Goal: Communication & Community: Answer question/provide support

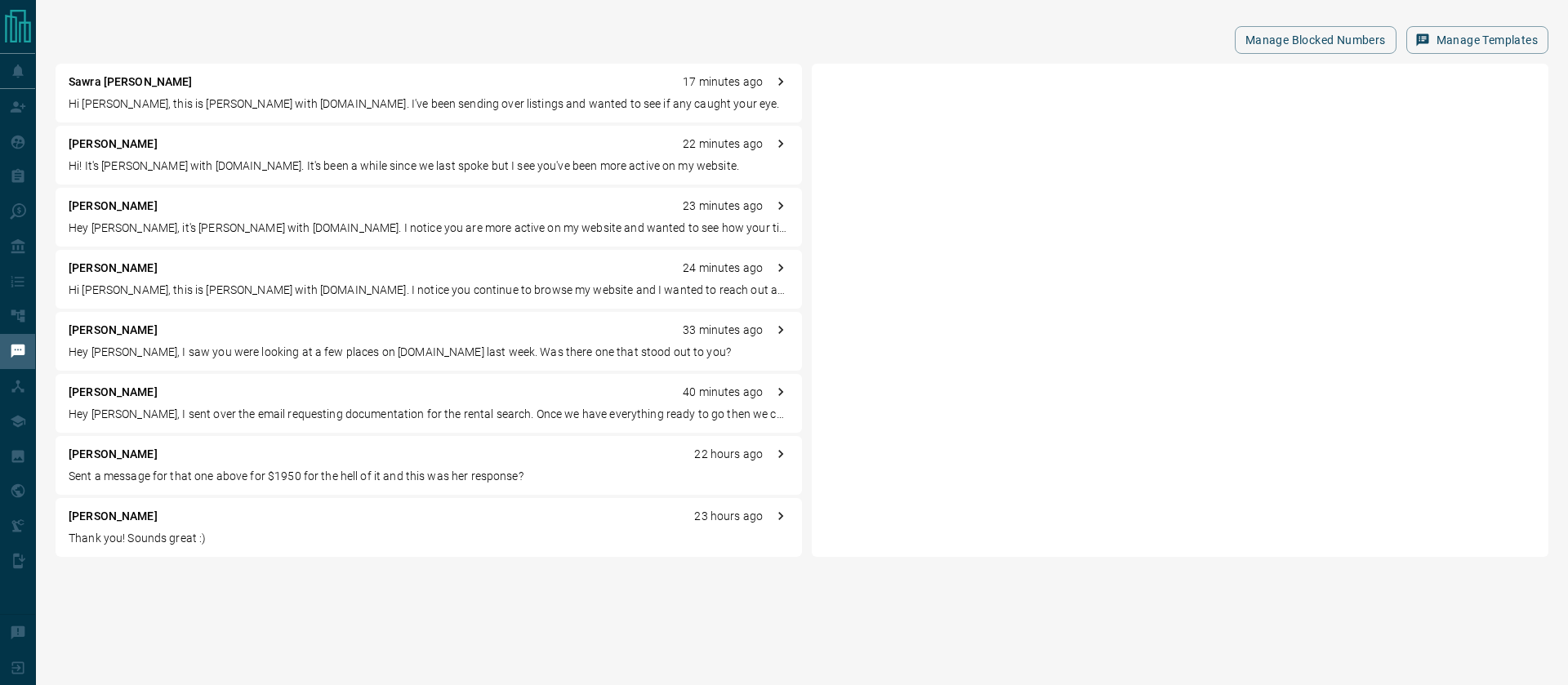
click at [324, 98] on p "Hi [PERSON_NAME], this is [PERSON_NAME] with [DOMAIN_NAME]. I've been sending o…" at bounding box center [429, 104] width 720 height 17
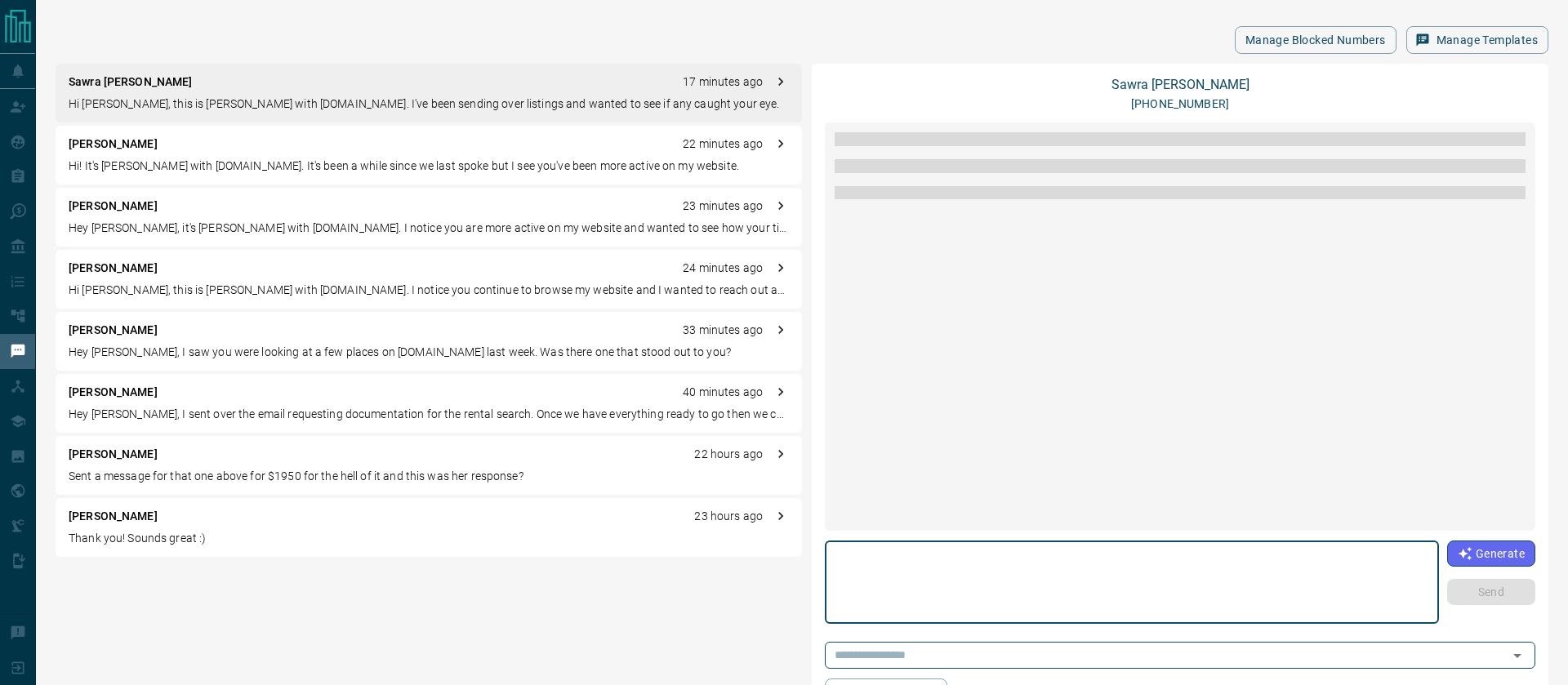
scroll to position [39, 0]
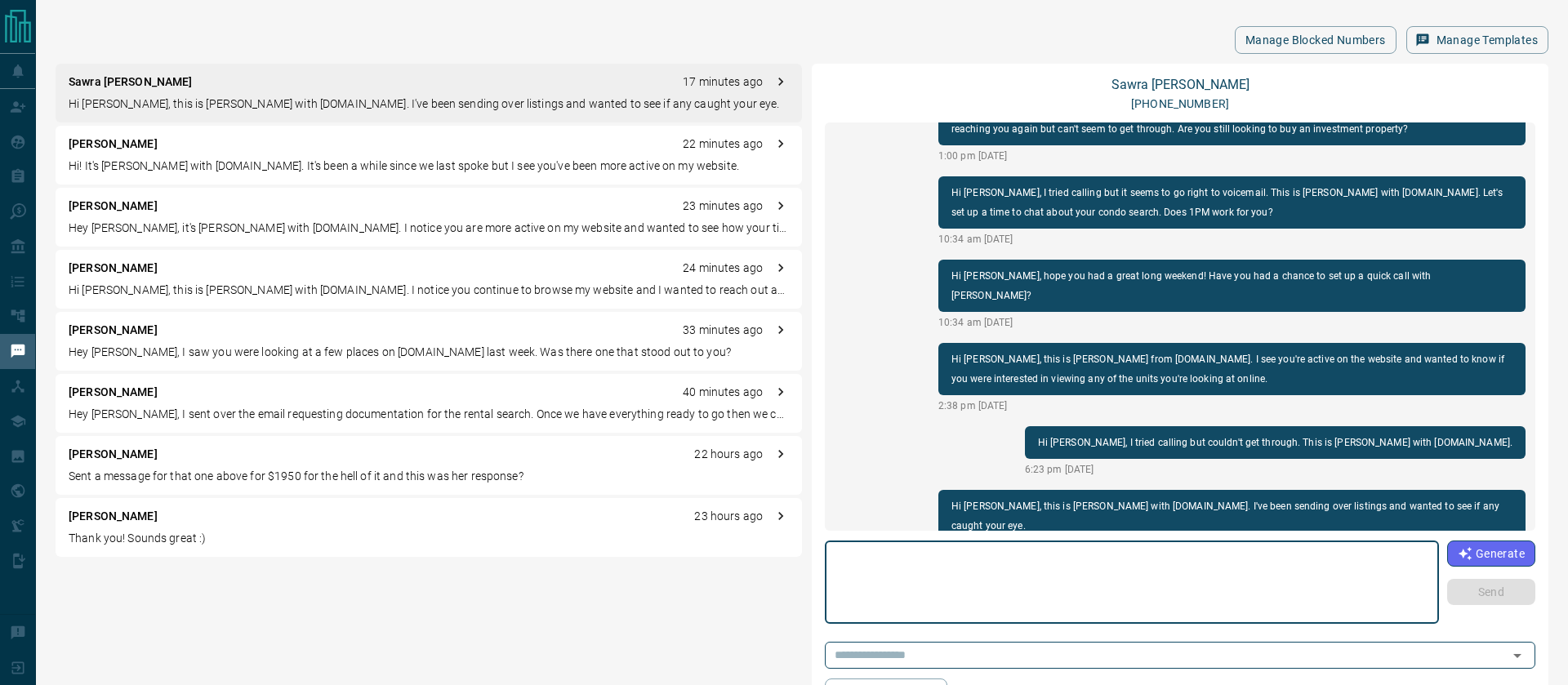
click at [191, 522] on div "[PERSON_NAME] 23 hours ago" at bounding box center [429, 517] width 720 height 17
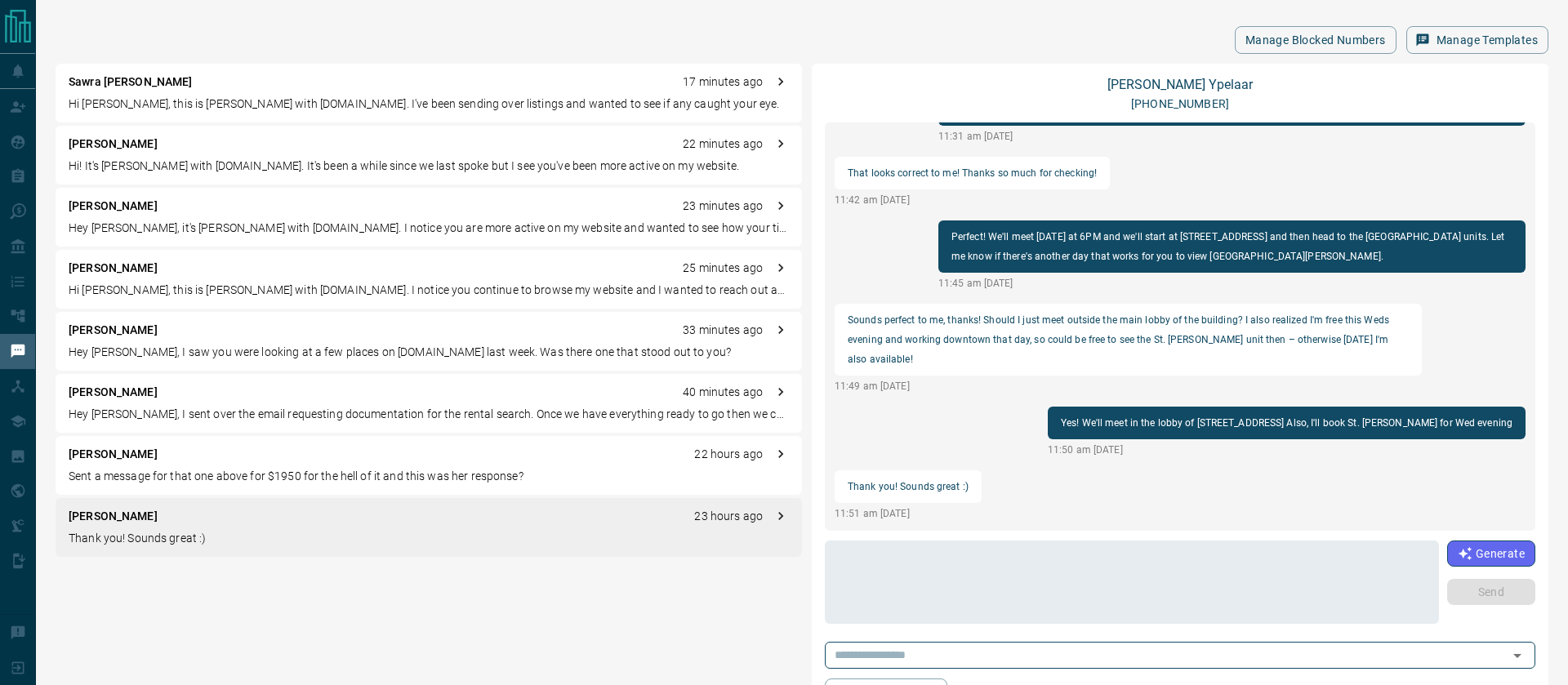
scroll to position [461, 0]
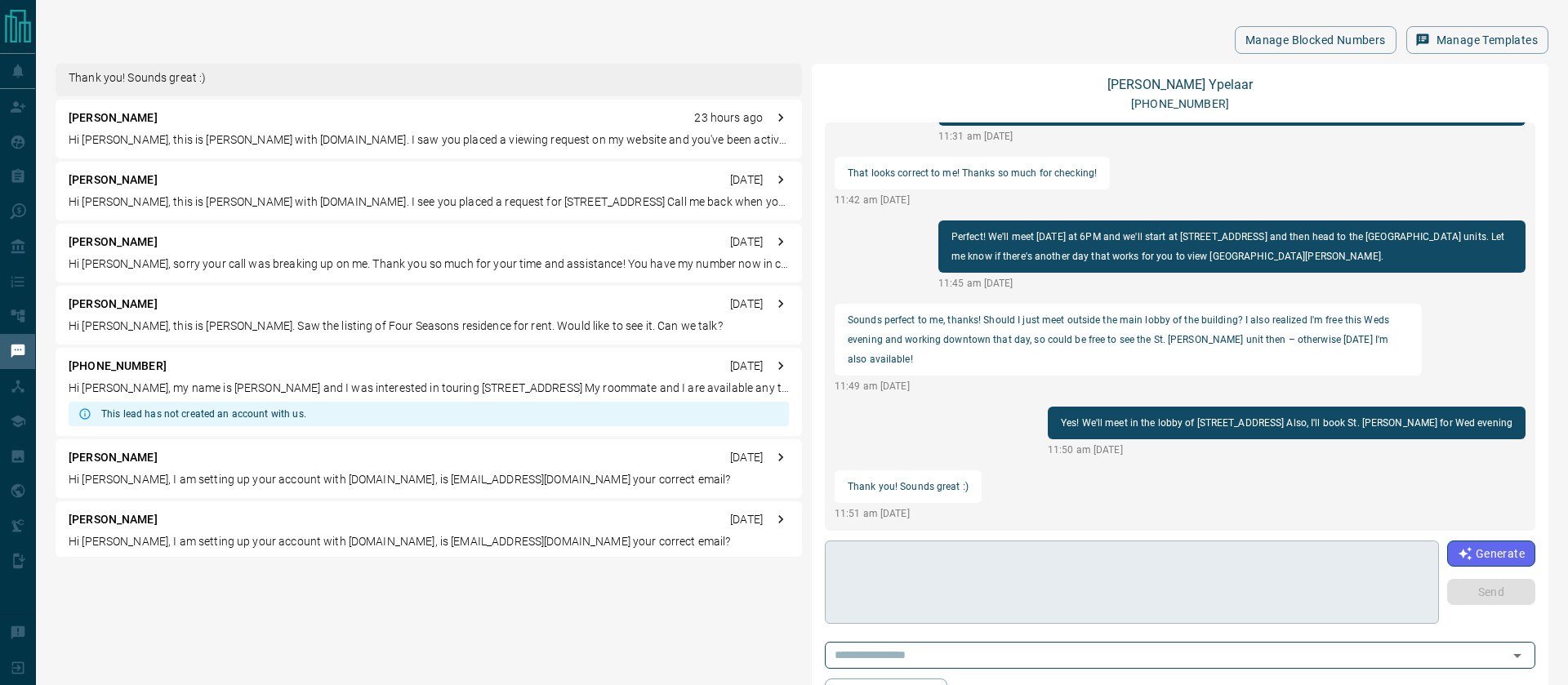
click at [988, 571] on textarea at bounding box center [1131, 583] width 591 height 69
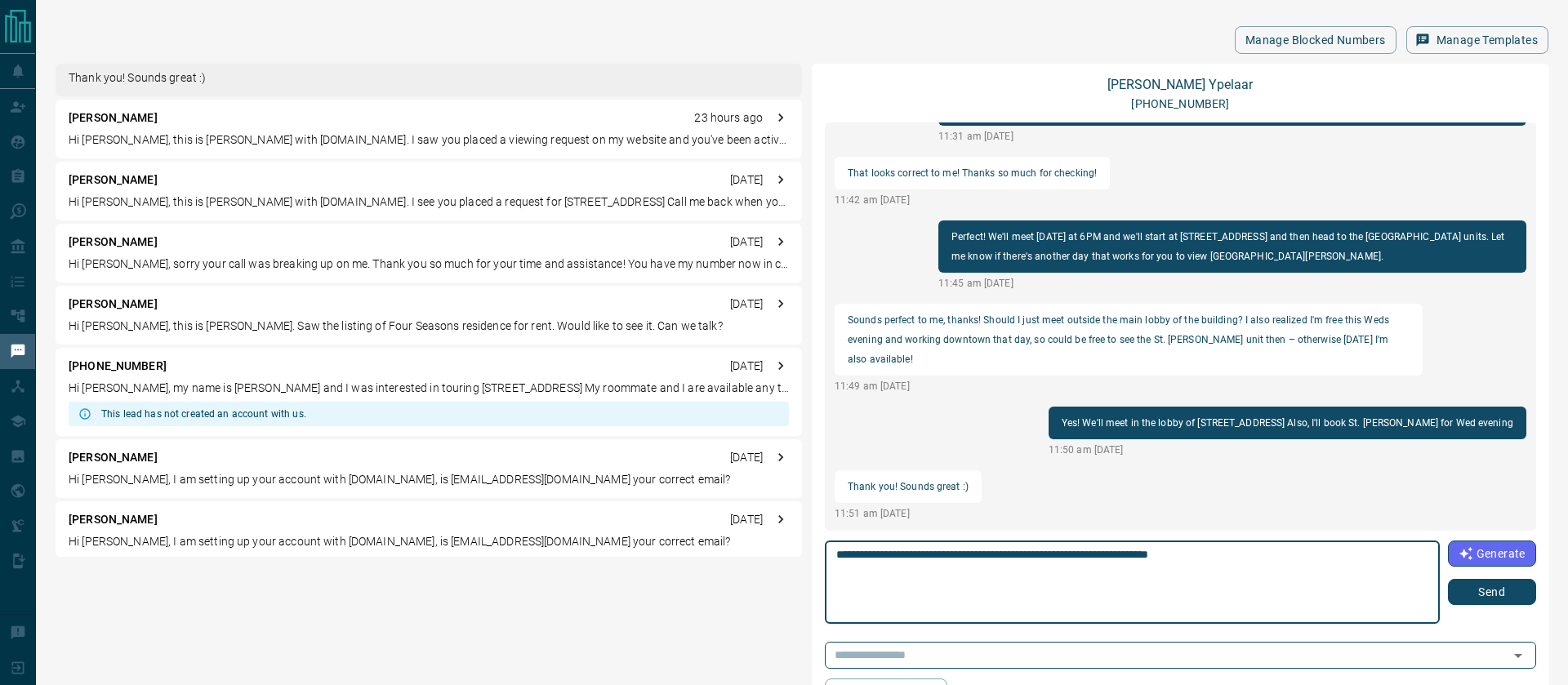
type textarea "**********"
click at [1492, 593] on button "Send" at bounding box center [1492, 592] width 88 height 26
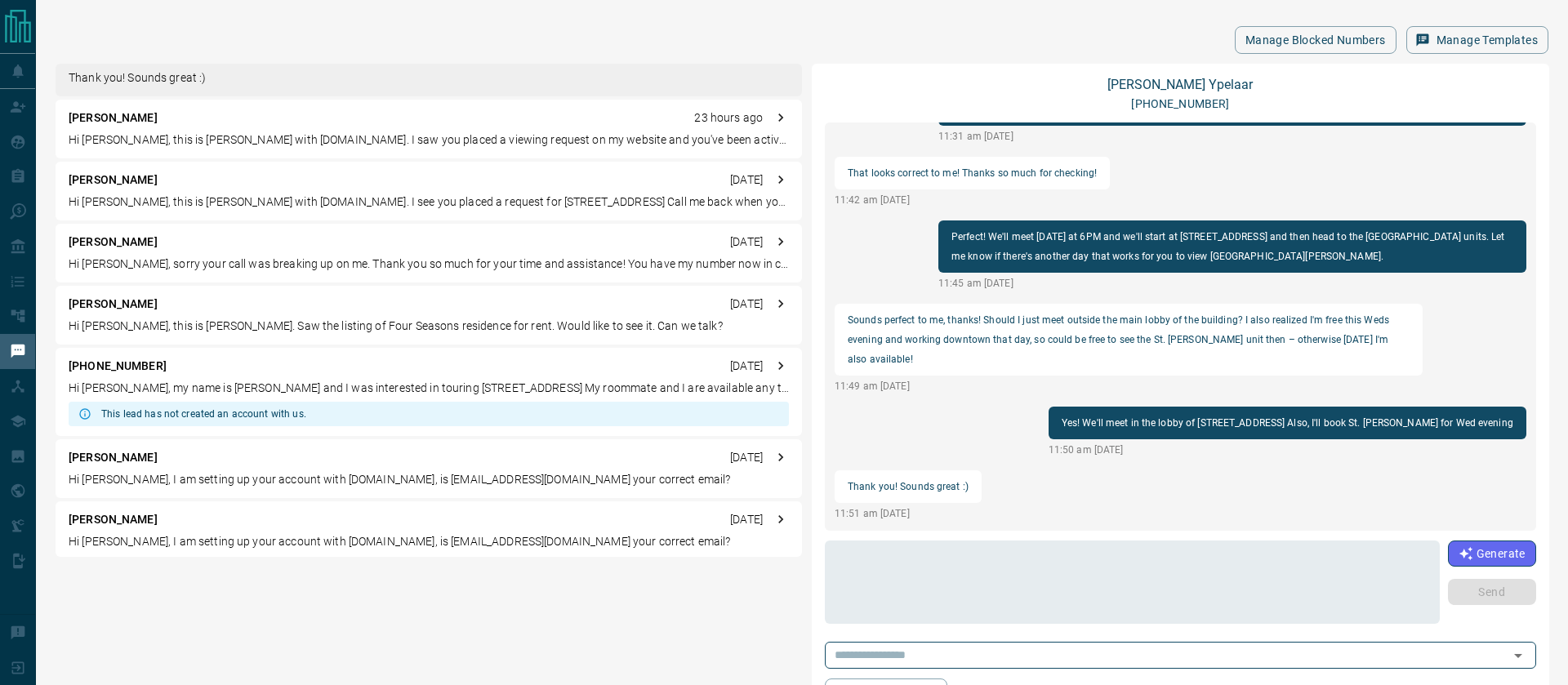
scroll to position [2041, 0]
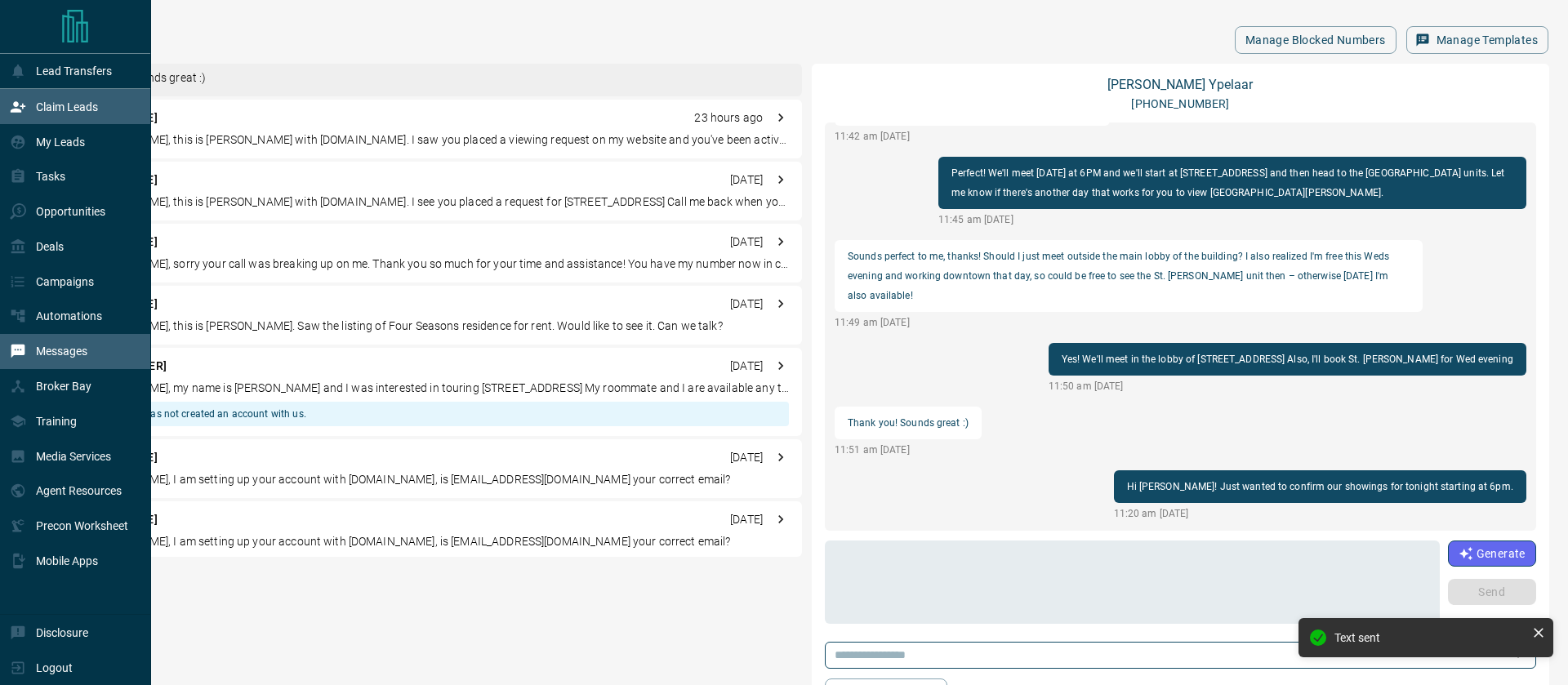
click at [64, 110] on p "Claim Leads" at bounding box center [67, 107] width 62 height 13
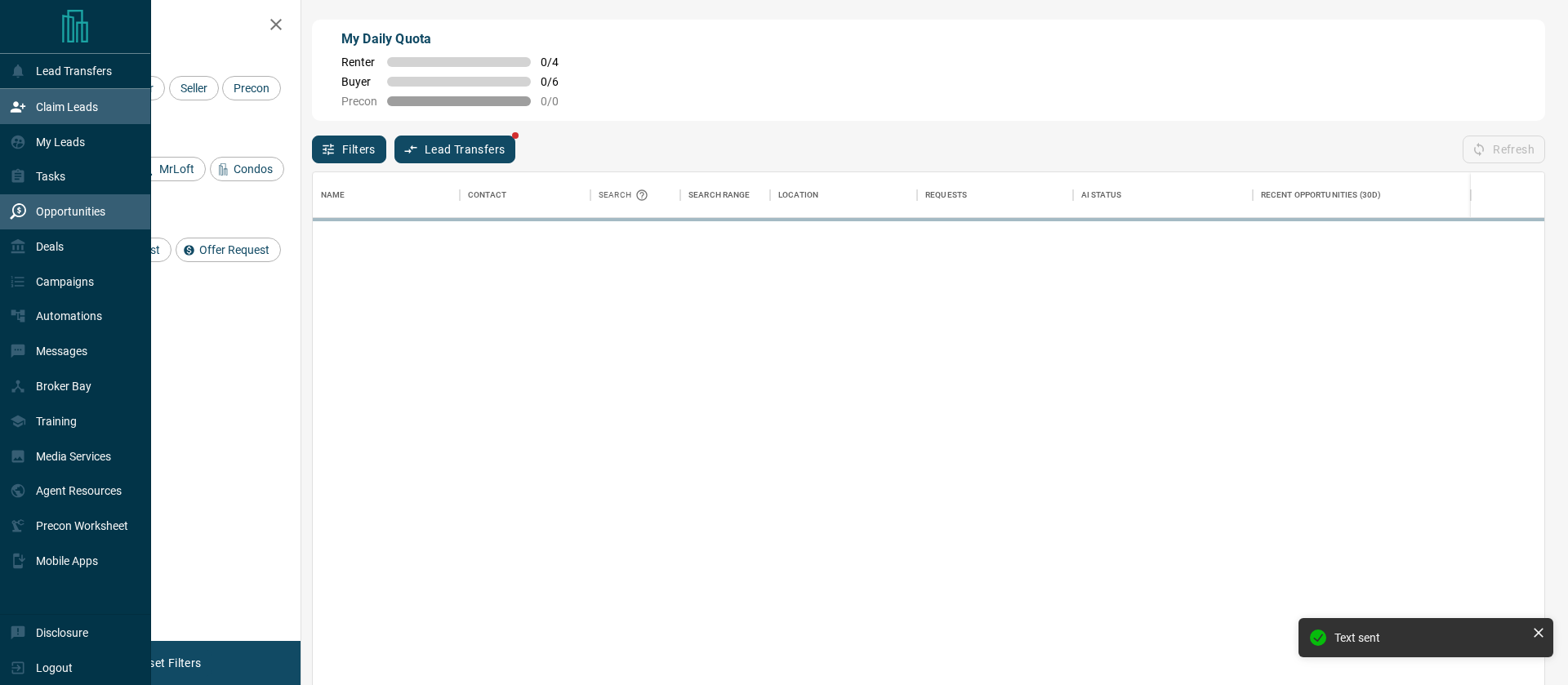
scroll to position [522, 1231]
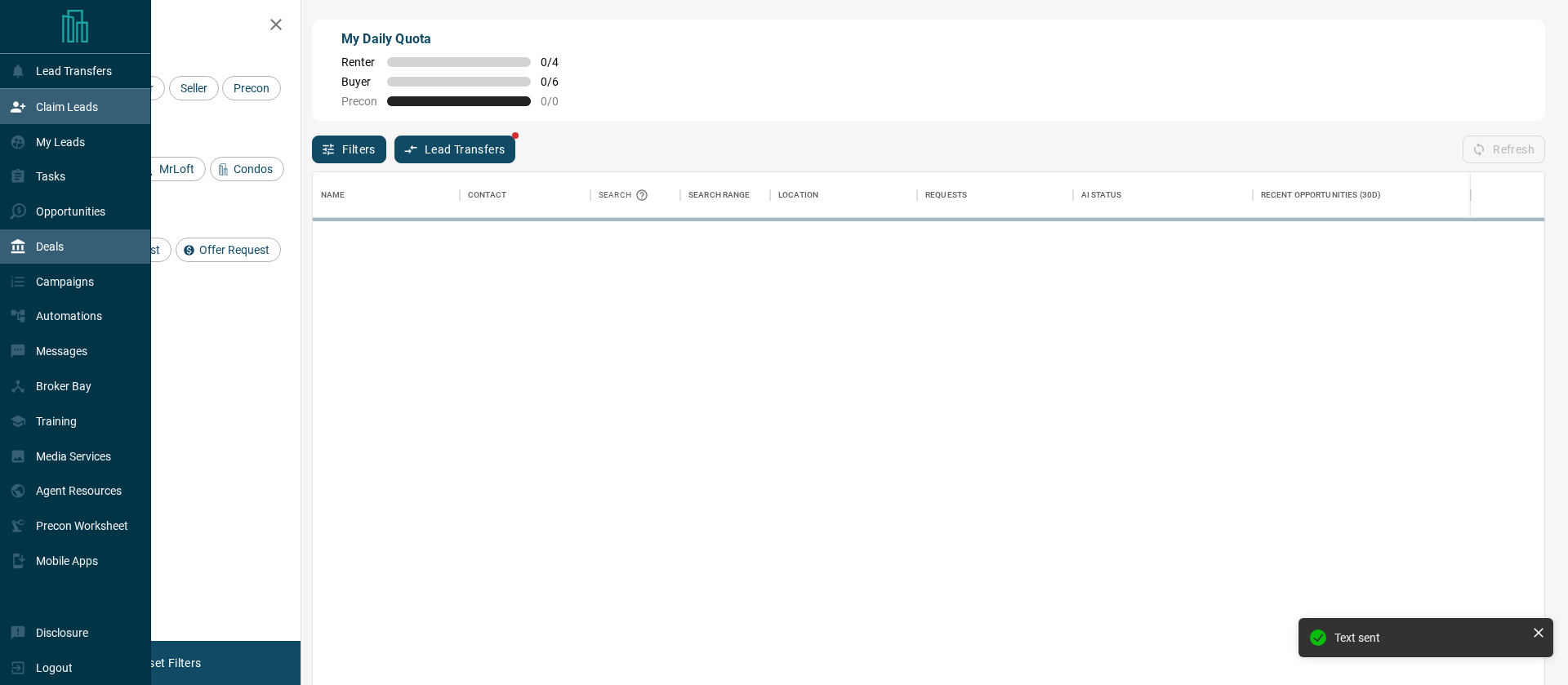
click at [64, 238] on div "Deals" at bounding box center [36, 247] width 53 height 27
